Goal: Information Seeking & Learning: Learn about a topic

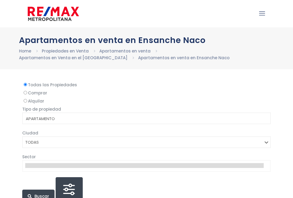
select select
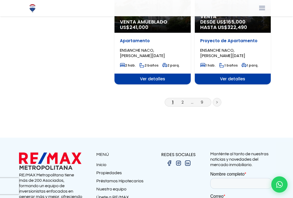
click at [216, 103] on icon at bounding box center [217, 102] width 2 height 3
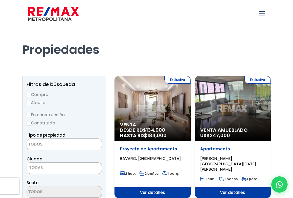
select select
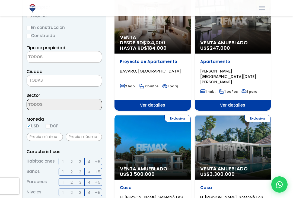
click at [79, 103] on span at bounding box center [64, 105] width 75 height 12
click at [79, 101] on span at bounding box center [64, 105] width 75 height 12
click at [79, 100] on span at bounding box center [64, 105] width 75 height 12
click at [80, 102] on span at bounding box center [64, 105] width 75 height 12
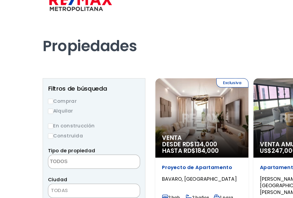
scroll to position [11, 0]
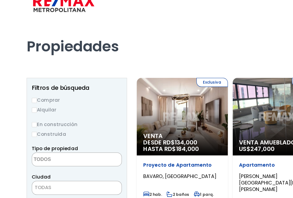
click at [31, 82] on label "Comprar" at bounding box center [64, 84] width 75 height 7
click at [31, 82] on input "Comprar" at bounding box center [29, 84] width 4 height 4
radio input "true"
click at [29, 111] on input "Construida" at bounding box center [29, 113] width 4 height 4
radio input "true"
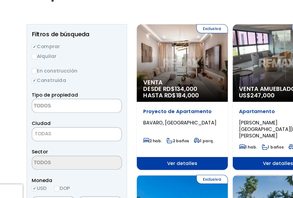
scroll to position [41, 0]
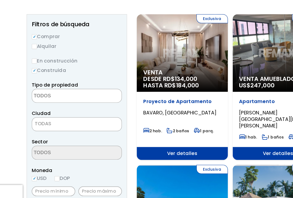
click at [65, 98] on textarea "Search" at bounding box center [53, 104] width 53 height 12
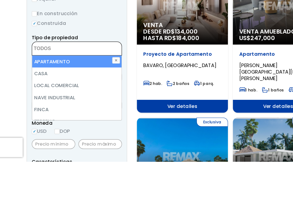
click at [80, 110] on li "APARTAMENTO" at bounding box center [64, 115] width 75 height 10
select select "apartment"
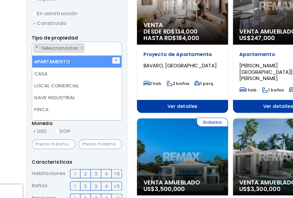
click at [83, 40] on label "Construida" at bounding box center [64, 43] width 75 height 7
click at [0, 0] on input "Construida" at bounding box center [0, 0] width 0 height 0
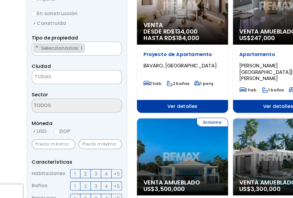
click at [65, 84] on span "TODAS" at bounding box center [64, 88] width 75 height 8
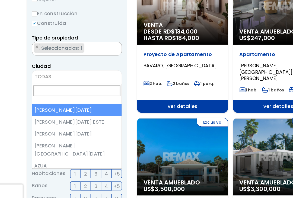
scroll to position [0, 0]
select select "148"
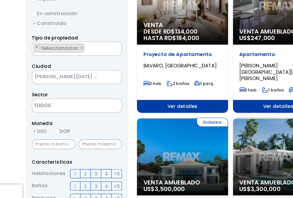
click at [86, 107] on span at bounding box center [64, 113] width 75 height 12
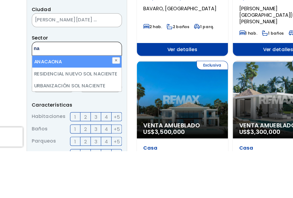
type textarea "n"
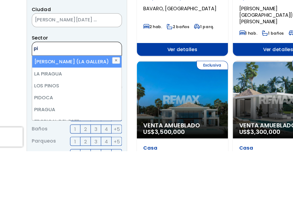
type textarea "p"
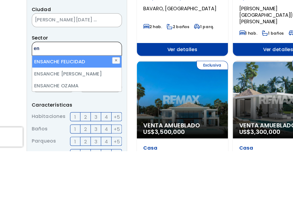
type textarea "e"
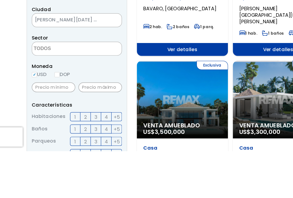
scroll to position [127, 0]
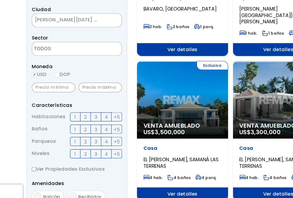
click at [50, 84] on input "DOP" at bounding box center [48, 86] width 4 height 4
radio input "true"
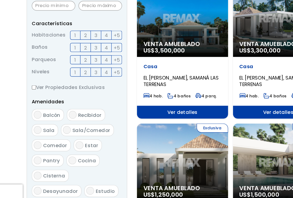
scroll to position [196, 0]
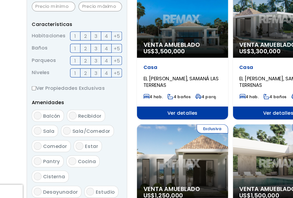
click at [30, 96] on input "Ver Propiedades Exclusivas" at bounding box center [29, 98] width 4 height 4
checkbox input "true"
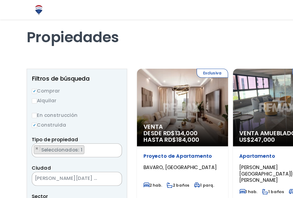
scroll to position [0, 0]
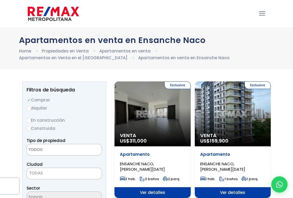
select select
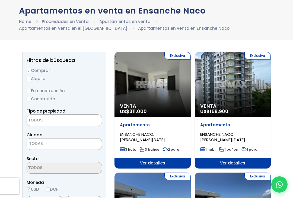
scroll to position [30, 0]
